Goal: Check status: Check status

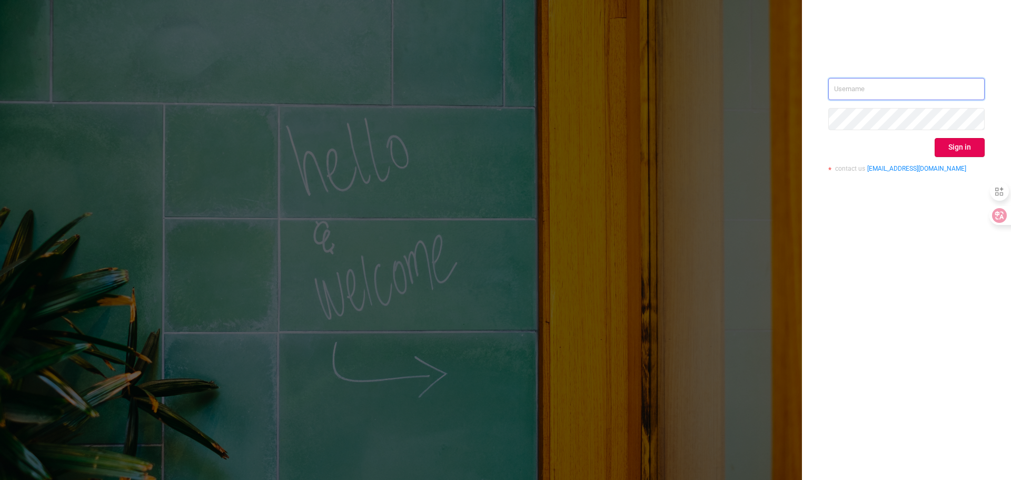
click at [907, 91] on input "text" at bounding box center [906, 89] width 156 height 22
type input "[PERSON_NAME][EMAIL_ADDRESS][DOMAIN_NAME]"
click at [948, 150] on button "Sign in" at bounding box center [959, 147] width 50 height 19
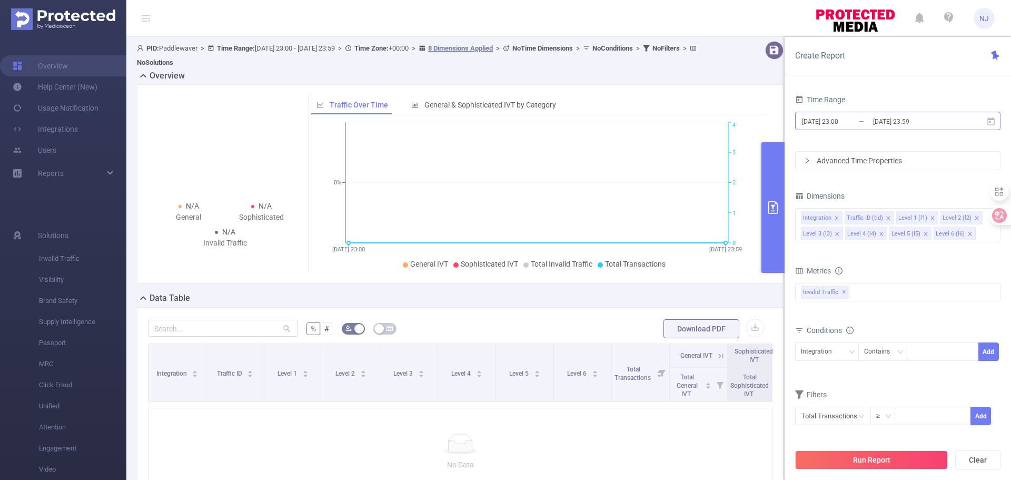
click at [845, 125] on input "[DATE] 23:00" at bounding box center [843, 121] width 85 height 14
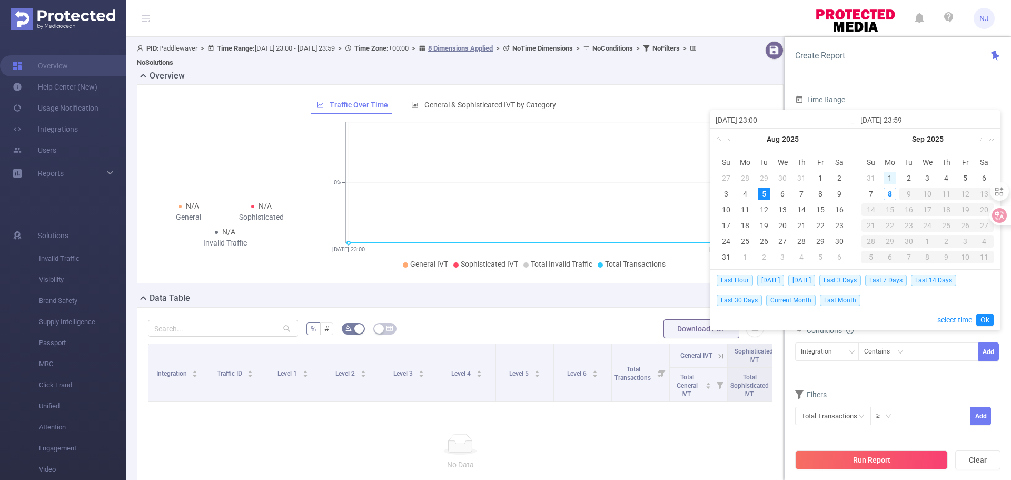
click at [886, 180] on div "1" at bounding box center [889, 178] width 13 height 13
click at [885, 180] on div "1" at bounding box center [889, 178] width 13 height 13
type input "[DATE] 23:00"
type input "[DATE] 23:59"
type input "[DATE] 23:00"
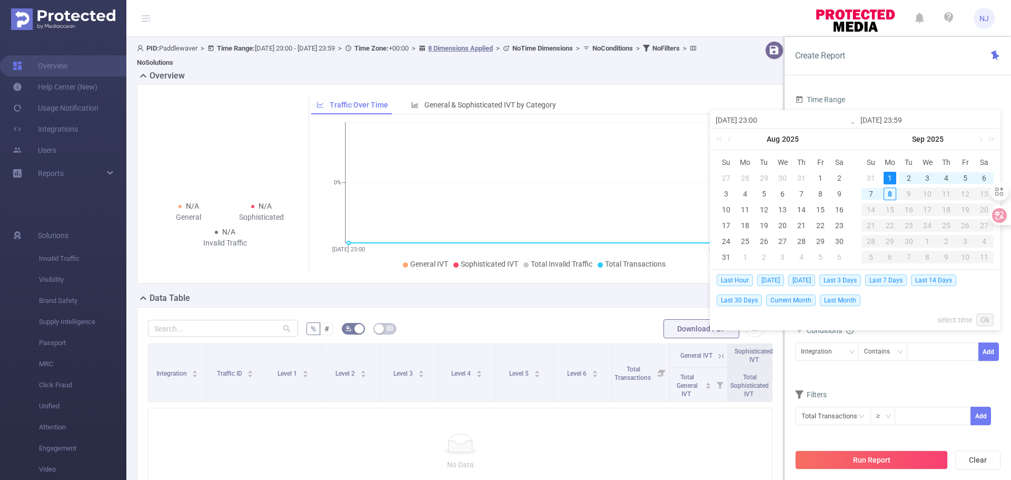
type input "[DATE] 23:59"
click at [746, 178] on div "1" at bounding box center [745, 178] width 13 height 13
click at [746, 193] on div "8" at bounding box center [745, 193] width 13 height 13
type input "[DATE] 23:59"
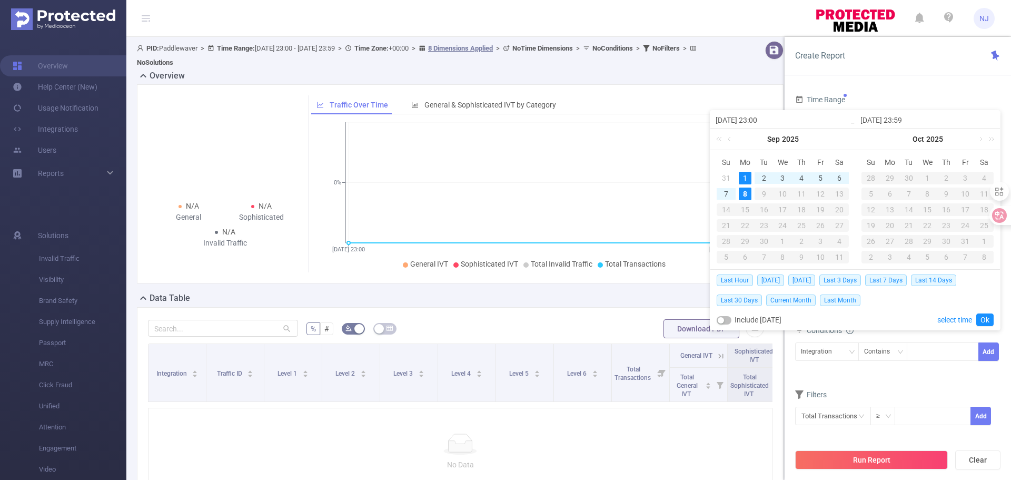
drag, startPoint x: 947, startPoint y: 317, endPoint x: 889, endPoint y: 297, distance: 60.9
click at [947, 318] on link "select time" at bounding box center [954, 320] width 35 height 20
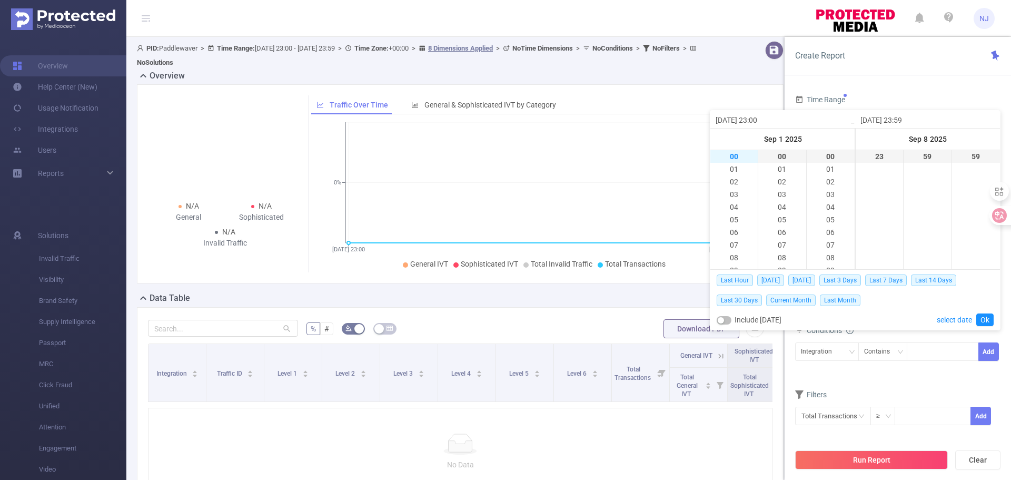
click at [734, 159] on li "00" at bounding box center [733, 156] width 47 height 13
type input "[DATE] 00:00"
click at [989, 319] on link "Ok" at bounding box center [984, 319] width 17 height 13
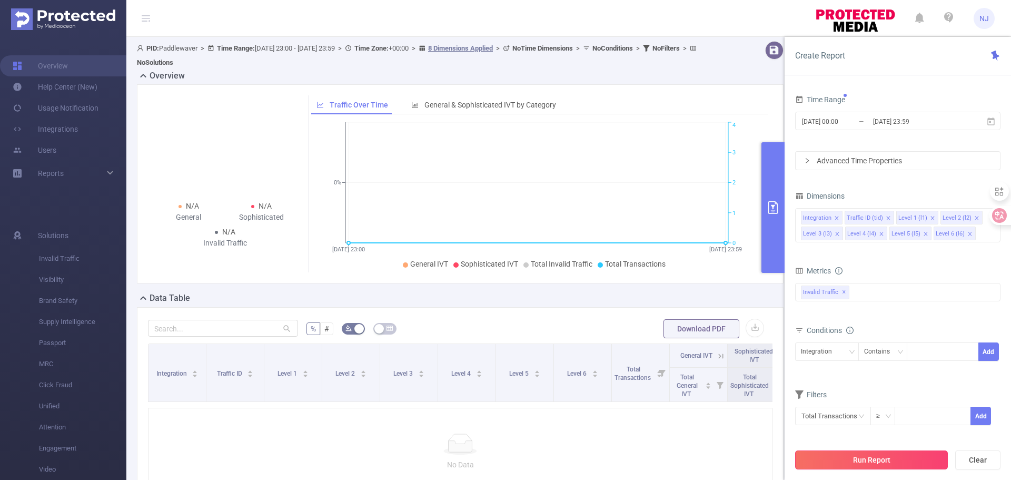
click at [883, 459] on button "Run Report" at bounding box center [871, 459] width 153 height 19
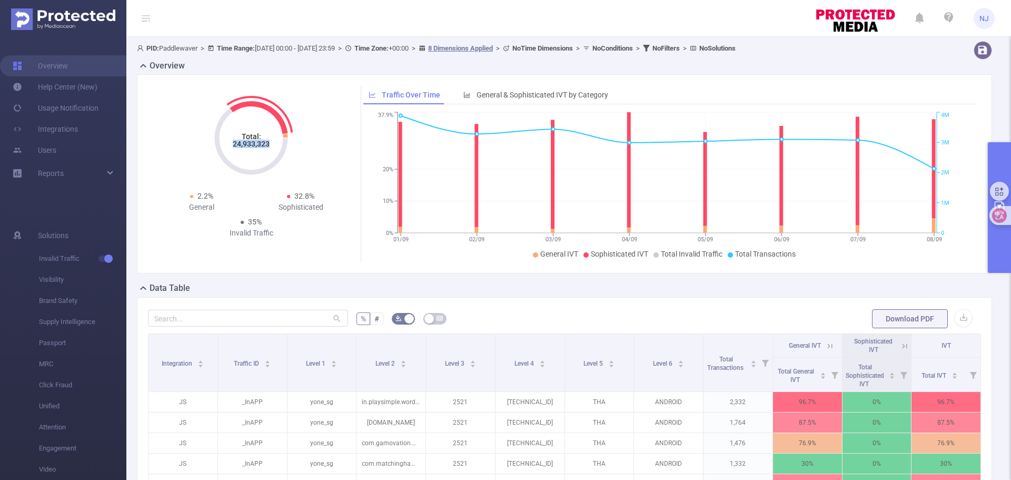
drag, startPoint x: 233, startPoint y: 143, endPoint x: 270, endPoint y: 148, distance: 37.2
click at [270, 148] on icon "Total: 24,933,323" at bounding box center [250, 137] width 105 height 105
